Goal: Use online tool/utility: Utilize a website feature to perform a specific function

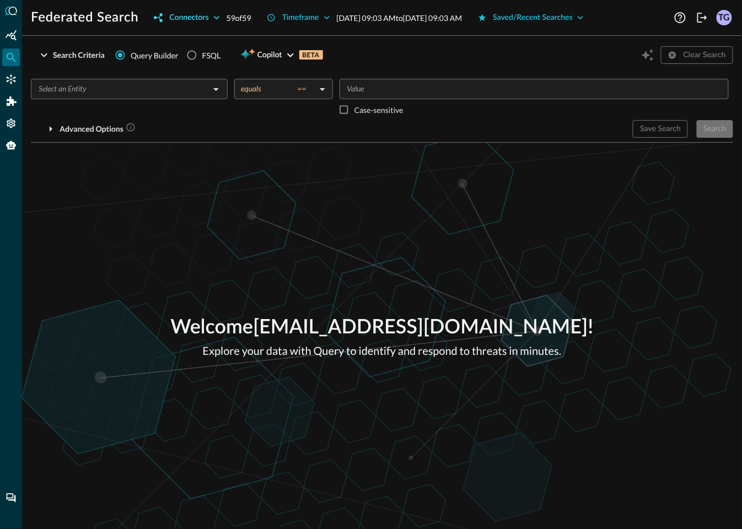
click at [181, 19] on div "Connectors" at bounding box center [188, 18] width 39 height 14
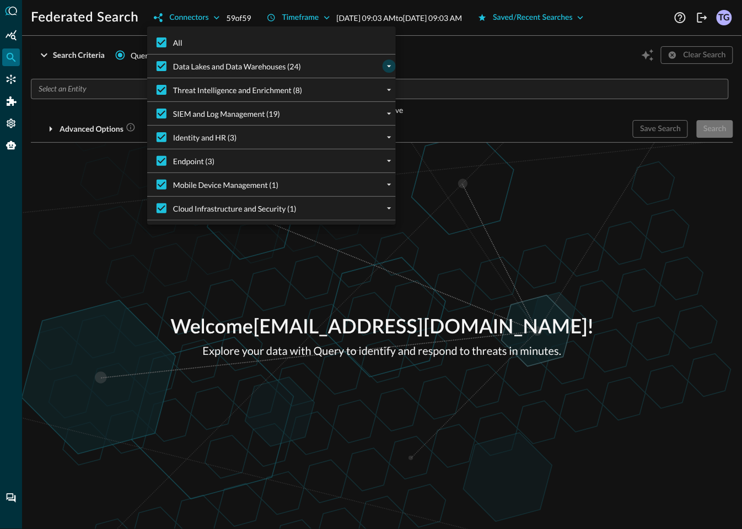
click at [388, 68] on icon "expand" at bounding box center [389, 66] width 10 height 10
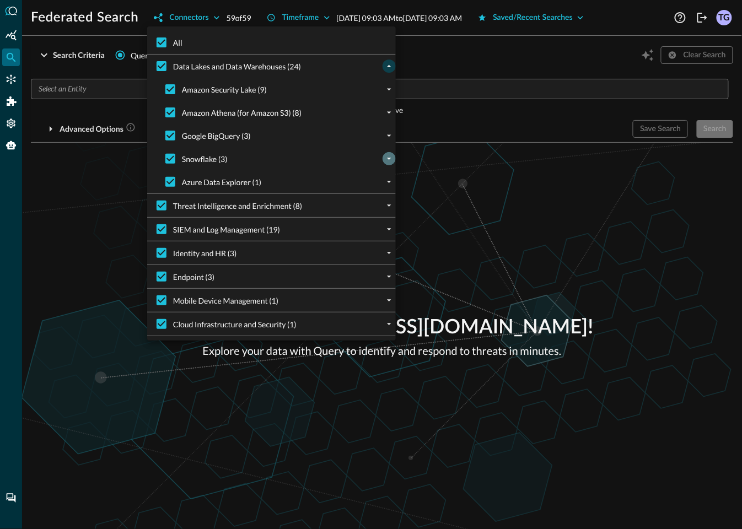
click at [387, 160] on icon "expand" at bounding box center [389, 159] width 10 height 10
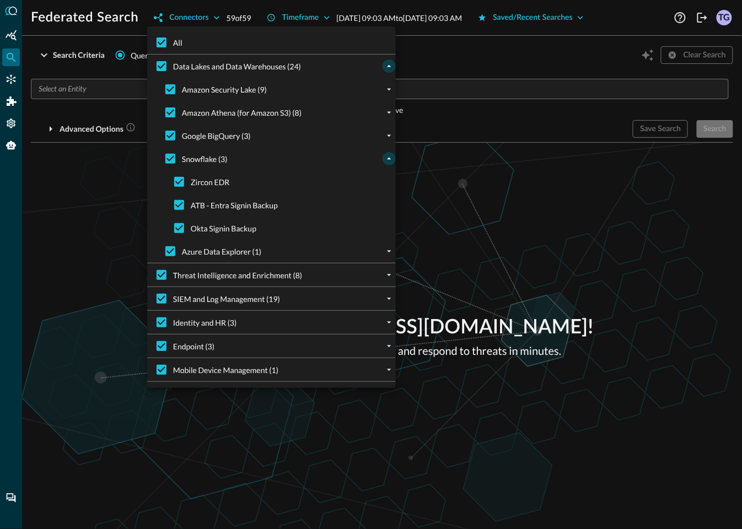
click at [474, 42] on div at bounding box center [371, 264] width 742 height 529
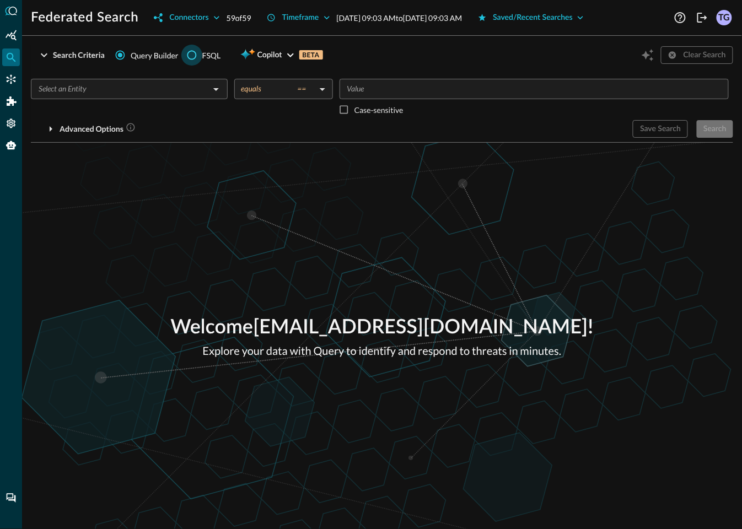
click at [191, 58] on input "FSQL" at bounding box center [191, 55] width 21 height 21
radio input "true"
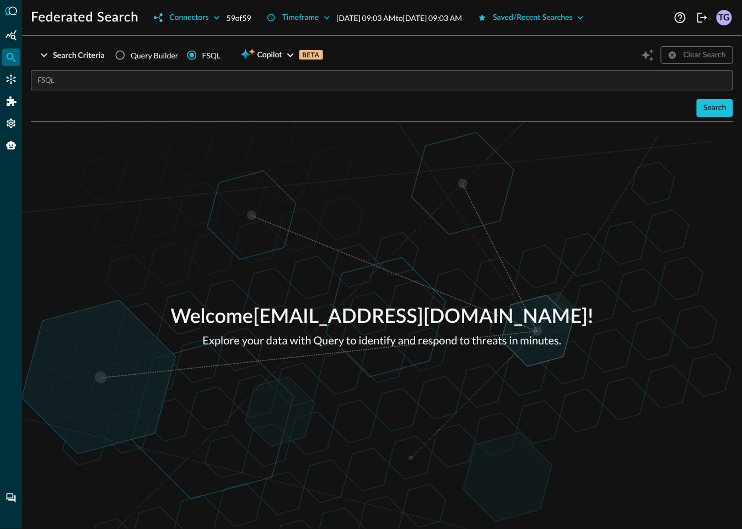
click at [178, 84] on input "text" at bounding box center [385, 80] width 696 height 20
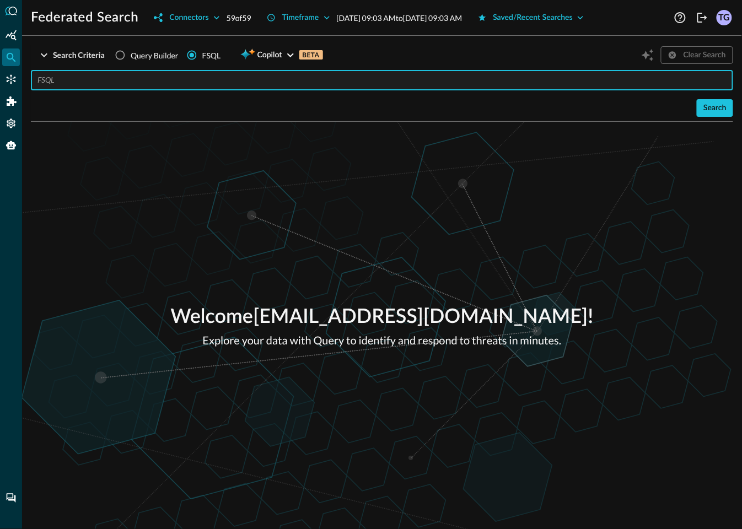
paste input "QUERY detection_finding.**, email_activity.** WITH detection_finding.severity_i…"
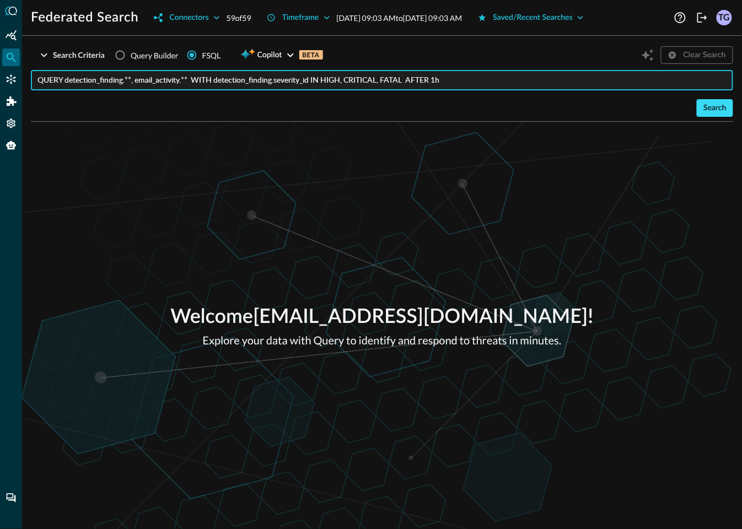
type input "QUERY detection_finding.**, email_activity.** WITH detection_finding.severity_i…"
click at [717, 112] on button "Search" at bounding box center [715, 108] width 36 height 18
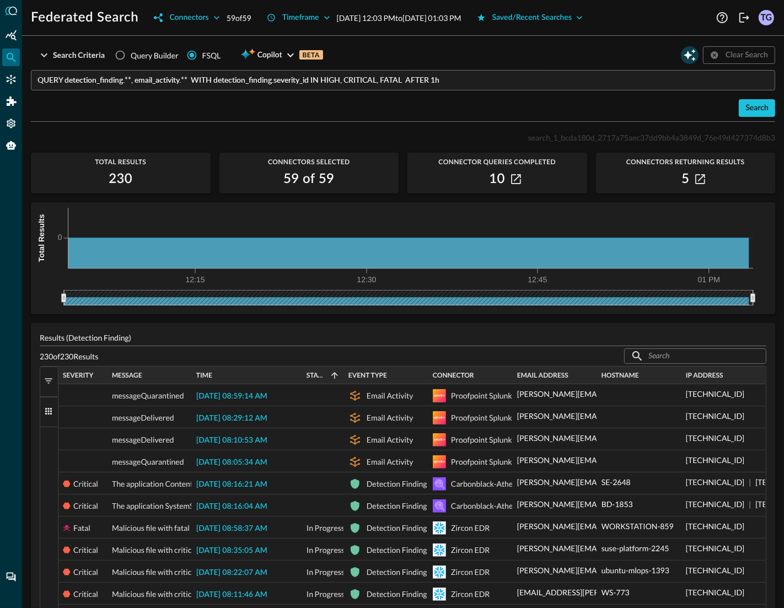
click at [688, 58] on icon "Open Query Copilot" at bounding box center [690, 55] width 12 height 12
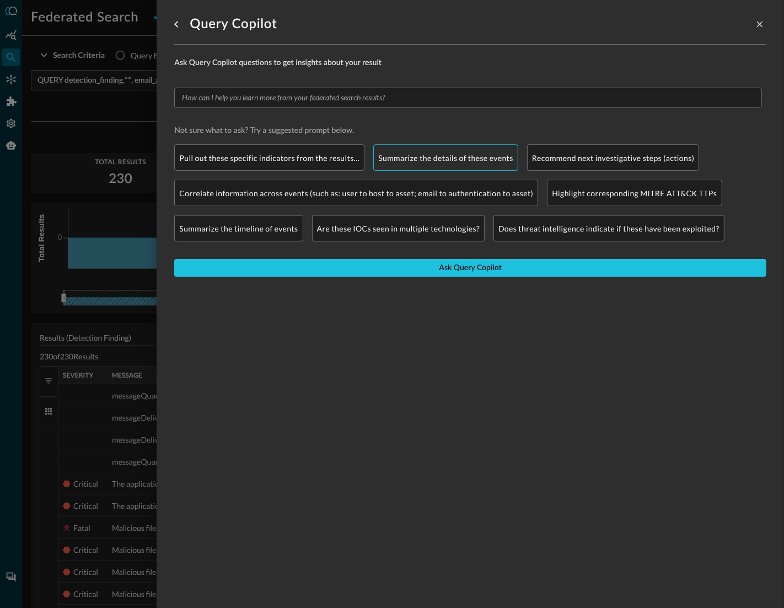
click at [430, 161] on p "Summarize the details of these events" at bounding box center [445, 158] width 135 height 12
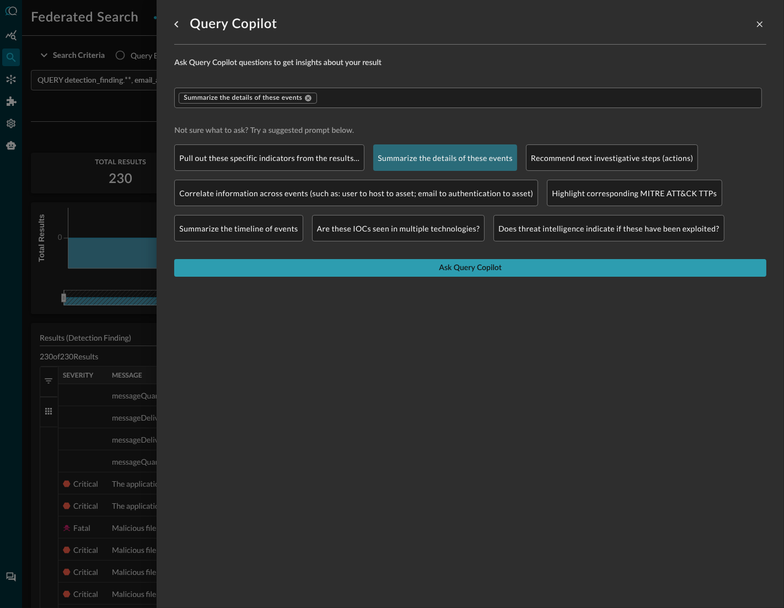
click at [421, 268] on button "Ask Query Copilot" at bounding box center [470, 268] width 592 height 18
